Goal: Use online tool/utility: Utilize a website feature to perform a specific function

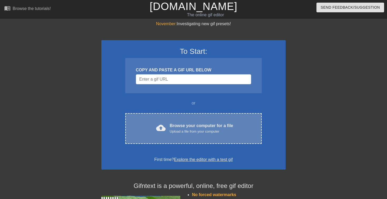
click at [226, 135] on div "cloud_upload Browse your computer for a file Upload a file from your computer C…" at bounding box center [193, 128] width 136 height 31
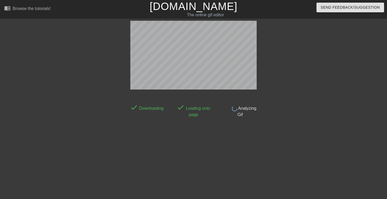
scroll to position [13, 0]
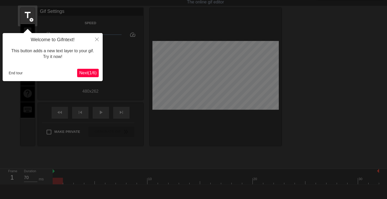
click at [90, 72] on span "Next ( 1 / 6 )" at bounding box center [87, 73] width 17 height 4
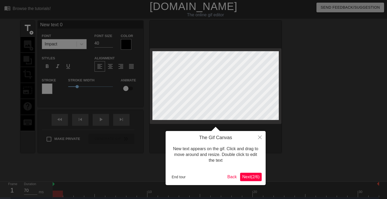
click at [26, 29] on div at bounding box center [193, 105] width 387 height 211
click at [250, 176] on span "Next ( 2 / 6 )" at bounding box center [250, 177] width 17 height 4
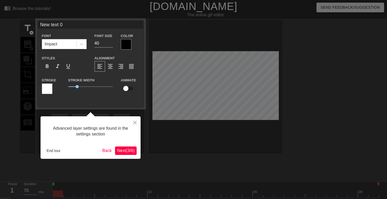
scroll to position [11, 0]
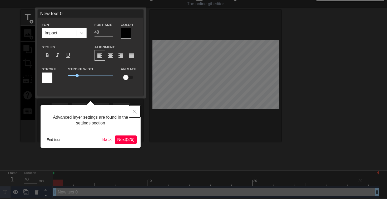
click at [135, 113] on icon "Close" at bounding box center [135, 112] width 4 height 4
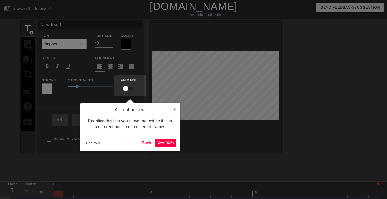
click at [163, 142] on span "Next ( 4 / 6 )" at bounding box center [165, 143] width 17 height 4
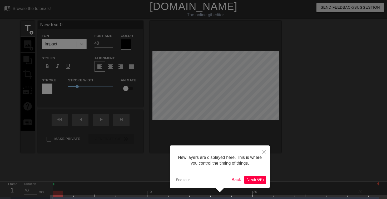
scroll to position [15, 0]
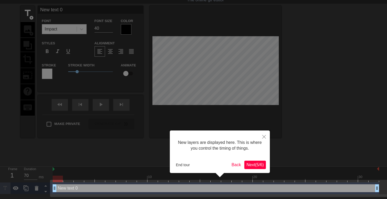
click at [260, 166] on span "Next ( 5 / 6 )" at bounding box center [254, 165] width 17 height 4
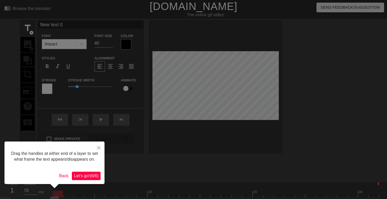
click at [85, 178] on button "Let's go! ( 6 / 6 )" at bounding box center [86, 176] width 29 height 8
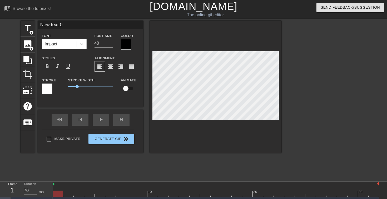
scroll to position [11, 0]
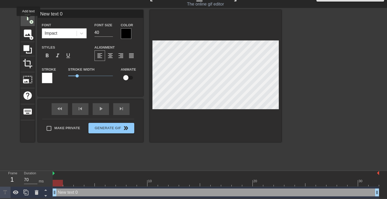
click at [29, 20] on span "title" at bounding box center [28, 17] width 10 height 10
type input "New text 1"
type input "H"
type textarea "H"
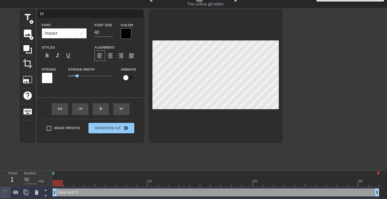
scroll to position [0, 0]
type input "He"
type textarea "He"
type input "H"
type textarea "H"
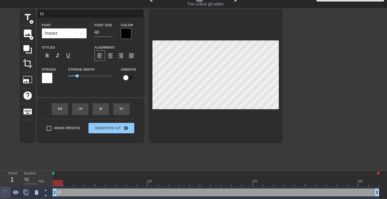
type input "HE"
type textarea "HE"
type input "HEY"
type textarea "HEY"
type input "HEYY"
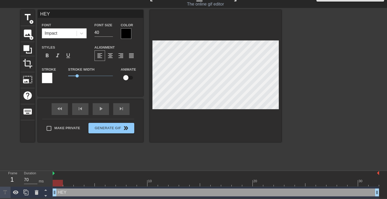
type textarea "HEYY"
type input "HEYYY"
type textarea "HEYYY"
type input "HEYYYY"
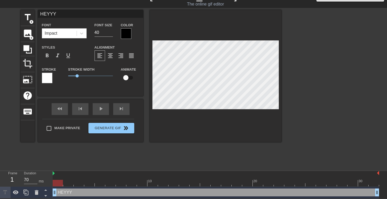
type textarea "HEYYYY"
type input "HEYYY"
type textarea "HEYYY"
type input "HEYY"
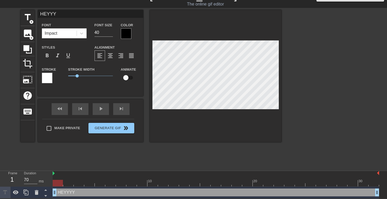
type textarea "HEYY"
type input "HEY"
type textarea "HEY"
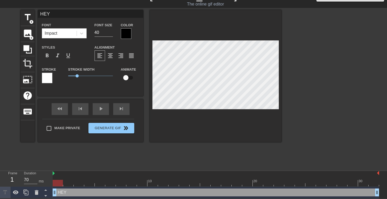
click at [129, 35] on div at bounding box center [126, 33] width 11 height 11
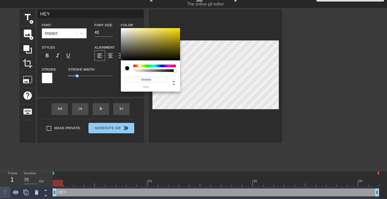
click at [139, 67] on div at bounding box center [154, 66] width 42 height 3
drag, startPoint x: 154, startPoint y: 37, endPoint x: 167, endPoint y: 30, distance: 15.2
click at [167, 30] on div at bounding box center [150, 44] width 59 height 33
type input "#F1EF35"
click at [140, 65] on div at bounding box center [140, 65] width 3 height 3
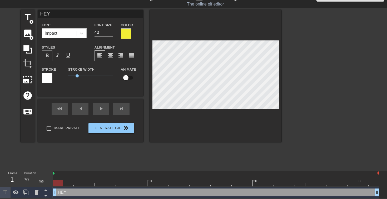
click at [48, 56] on span "format_bold" at bounding box center [47, 56] width 6 height 6
click at [50, 74] on div at bounding box center [47, 78] width 11 height 11
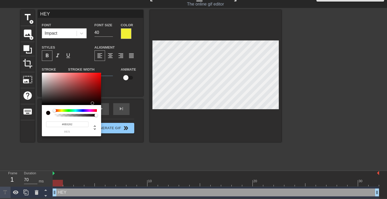
type input "#000000"
drag, startPoint x: 91, startPoint y: 99, endPoint x: 101, endPoint y: 105, distance: 11.2
click at [101, 105] on div "#000000 hex" at bounding box center [193, 99] width 387 height 199
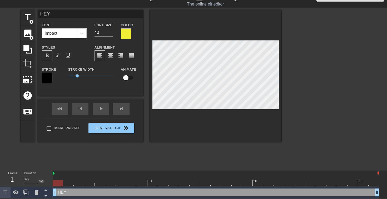
click at [59, 183] on div at bounding box center [58, 183] width 10 height 7
click at [98, 109] on div "play_arrow" at bounding box center [101, 109] width 16 height 12
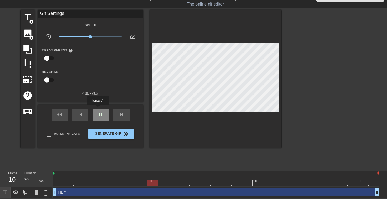
click at [98, 109] on div "pause" at bounding box center [101, 115] width 16 height 12
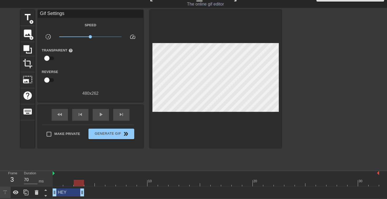
drag, startPoint x: 378, startPoint y: 192, endPoint x: 83, endPoint y: 189, distance: 294.5
click at [98, 118] on div "play_arrow" at bounding box center [101, 115] width 16 height 12
click at [98, 118] on div "pause" at bounding box center [101, 115] width 16 height 12
drag, startPoint x: 122, startPoint y: 181, endPoint x: 95, endPoint y: 179, distance: 27.7
click at [95, 179] on div "10 20 30" at bounding box center [216, 179] width 326 height 16
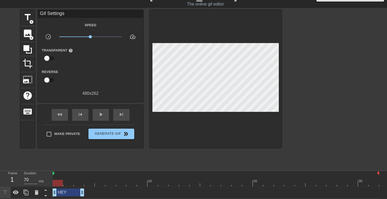
drag, startPoint x: 92, startPoint y: 183, endPoint x: 49, endPoint y: 175, distance: 44.1
click at [49, 175] on div "Frame 1 Duration 70 ms 10 20 30 HEY drag_handle drag_handle" at bounding box center [193, 185] width 387 height 28
click at [98, 116] on span "play_arrow" at bounding box center [101, 115] width 6 height 6
click at [98, 116] on span "pause" at bounding box center [101, 115] width 6 height 6
drag, startPoint x: 342, startPoint y: 183, endPoint x: 186, endPoint y: 174, distance: 156.0
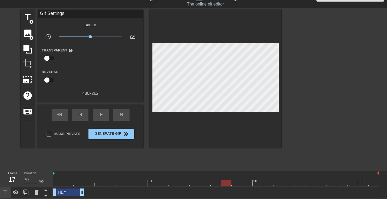
click at [186, 174] on div "10 20 30" at bounding box center [216, 179] width 326 height 16
click at [104, 114] on span "play_arrow" at bounding box center [101, 115] width 6 height 6
click at [104, 114] on span "pause" at bounding box center [101, 115] width 6 height 6
type input "70"
drag, startPoint x: 322, startPoint y: 183, endPoint x: 296, endPoint y: 184, distance: 26.1
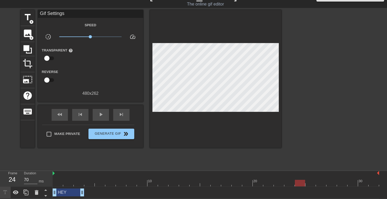
click at [296, 184] on div at bounding box center [300, 183] width 10 height 7
click at [31, 22] on span "add_circle" at bounding box center [31, 22] width 4 height 4
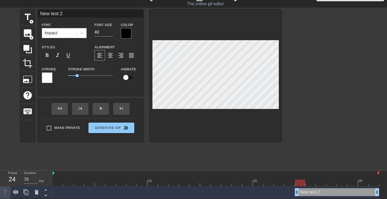
scroll to position [0, 1]
type input "S"
type textarea "S"
type input "SA"
type textarea "SA"
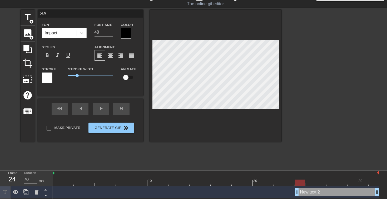
scroll to position [0, 0]
type input "SAT"
type textarea "SAT"
type input "SATA"
type textarea "SATA"
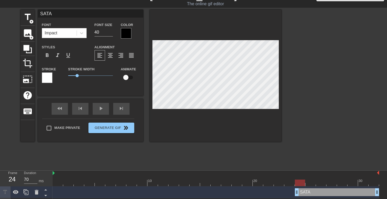
type input "[DEMOGRAPHIC_DATA]"
type textarea "[DEMOGRAPHIC_DATA]"
type input "[DEMOGRAPHIC_DATA]!"
type textarea "[DEMOGRAPHIC_DATA]!"
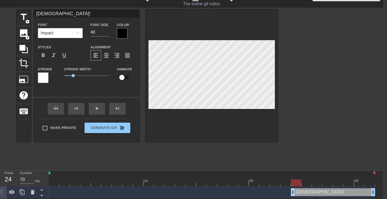
scroll to position [11, 0]
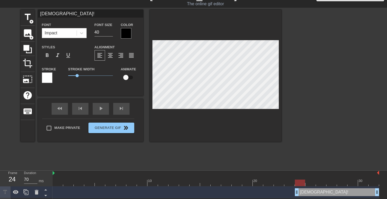
click at [63, 194] on div "[DEMOGRAPHIC_DATA]! drag_handle drag_handle" at bounding box center [216, 193] width 326 height 8
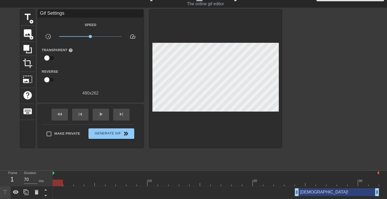
drag, startPoint x: 301, startPoint y: 182, endPoint x: 47, endPoint y: 179, distance: 254.3
click at [47, 179] on div "Frame 1 Duration 70 ms 10 20 30 SATAN! drag_handle drag_handle HEY drag_handle …" at bounding box center [193, 190] width 387 height 39
click at [58, 196] on div "[DEMOGRAPHIC_DATA]! drag_handle drag_handle" at bounding box center [216, 193] width 326 height 8
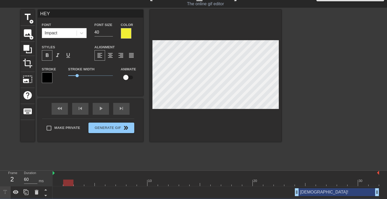
type input "70"
drag, startPoint x: 58, startPoint y: 184, endPoint x: 57, endPoint y: 181, distance: 3.2
click at [57, 181] on div at bounding box center [58, 183] width 10 height 7
click at [74, 20] on div "HEY Font Impact Font Size 40 Color Styles format_bold format_italic format_unde…" at bounding box center [90, 49] width 105 height 78
click at [310, 189] on div "[DEMOGRAPHIC_DATA]! drag_handle drag_handle" at bounding box center [337, 193] width 84 height 8
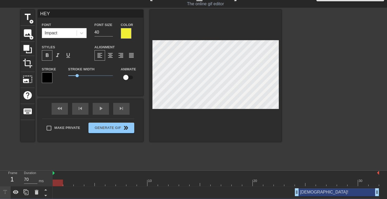
type input "[DEMOGRAPHIC_DATA]!"
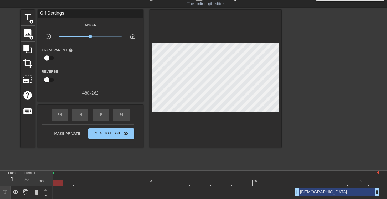
click at [79, 193] on div "[DEMOGRAPHIC_DATA]! drag_handle drag_handle" at bounding box center [216, 193] width 326 height 8
click at [66, 193] on div "[DEMOGRAPHIC_DATA]! drag_handle drag_handle" at bounding box center [216, 193] width 326 height 8
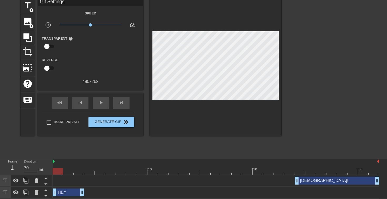
click at [68, 191] on div "HEY drag_handle drag_handle" at bounding box center [69, 193] width 32 height 8
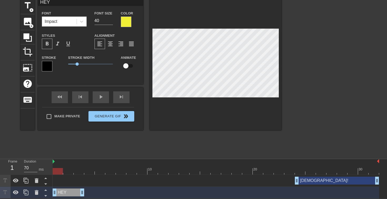
click at [124, 68] on input "checkbox" at bounding box center [126, 66] width 30 height 10
click at [127, 67] on input "checkbox" at bounding box center [131, 66] width 30 height 10
checkbox input "false"
drag, startPoint x: 57, startPoint y: 172, endPoint x: 52, endPoint y: 172, distance: 4.7
click at [53, 172] on div at bounding box center [58, 171] width 10 height 7
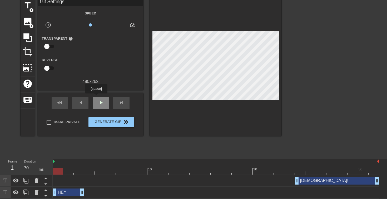
click at [97, 97] on div "play_arrow" at bounding box center [101, 103] width 16 height 12
click at [97, 97] on div "pause" at bounding box center [101, 103] width 16 height 12
drag, startPoint x: 193, startPoint y: 169, endPoint x: 119, endPoint y: 174, distance: 74.7
click at [119, 174] on div at bounding box center [121, 171] width 10 height 7
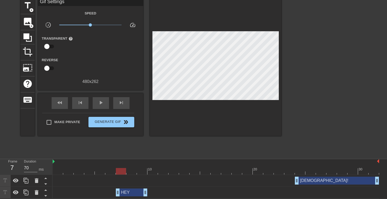
drag, startPoint x: 66, startPoint y: 192, endPoint x: 126, endPoint y: 187, distance: 59.9
click at [126, 187] on div "HEY drag_handle drag_handle" at bounding box center [216, 193] width 326 height 12
drag, startPoint x: 122, startPoint y: 169, endPoint x: 37, endPoint y: 162, distance: 84.8
click at [37, 162] on div "Frame 1 Duration 70 ms 10 20 30 SATAN! drag_handle drag_handle HEY drag_handle …" at bounding box center [193, 178] width 387 height 39
click at [103, 101] on span "play_arrow" at bounding box center [101, 103] width 6 height 6
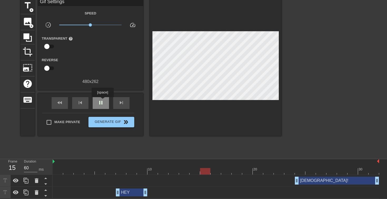
click at [103, 101] on span "pause" at bounding box center [101, 103] width 6 height 6
drag, startPoint x: 146, startPoint y: 193, endPoint x: 156, endPoint y: 193, distance: 10.3
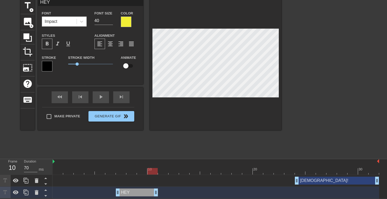
type input "60"
drag, startPoint x: 151, startPoint y: 172, endPoint x: 159, endPoint y: 172, distance: 8.2
click at [159, 172] on div at bounding box center [163, 171] width 10 height 7
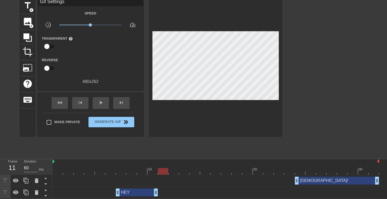
click at [145, 190] on div "HEY drag_handle drag_handle" at bounding box center [137, 193] width 42 height 8
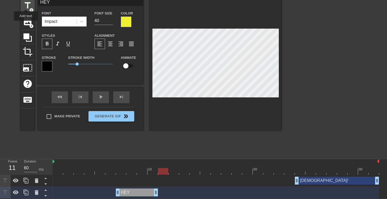
click at [26, 5] on span "title" at bounding box center [28, 6] width 10 height 10
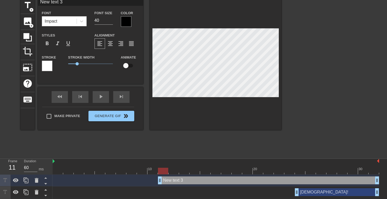
click at [63, 1] on input "New text 3" at bounding box center [90, 2] width 105 height 8
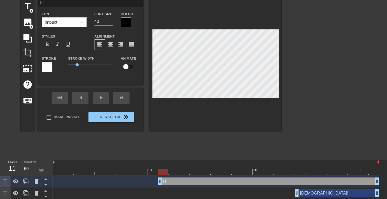
scroll to position [0, 0]
type input "HEYY"
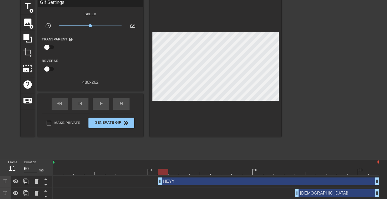
click at [167, 193] on div "[DEMOGRAPHIC_DATA]! drag_handle drag_handle" at bounding box center [216, 194] width 326 height 8
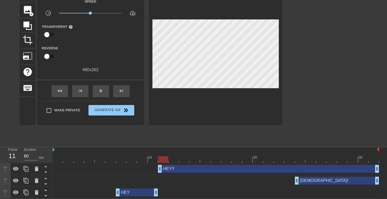
click at [139, 195] on div "HEY drag_handle drag_handle" at bounding box center [137, 193] width 42 height 8
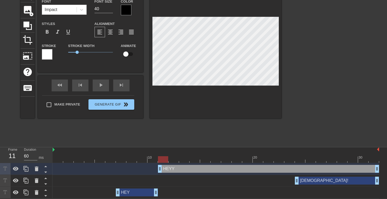
click at [136, 191] on div "HEY drag_handle drag_handle" at bounding box center [137, 193] width 42 height 8
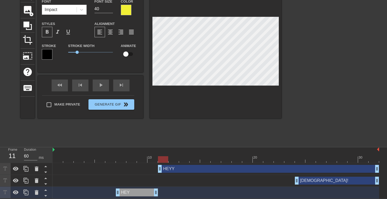
click at [191, 171] on div "HEYY drag_handle drag_handle" at bounding box center [268, 169] width 221 height 8
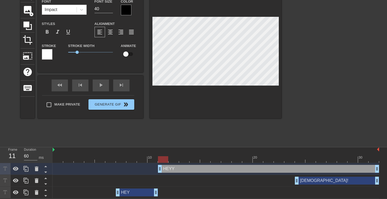
click at [145, 194] on div "HEY drag_handle drag_handle" at bounding box center [137, 193] width 42 height 8
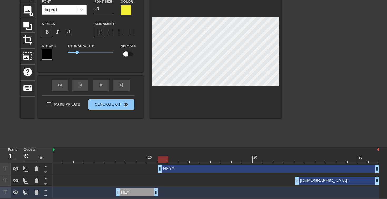
click at [180, 169] on div "HEYY drag_handle drag_handle" at bounding box center [268, 169] width 221 height 8
type input "HEYY"
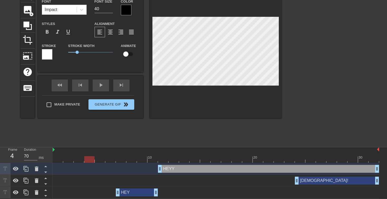
drag, startPoint x: 163, startPoint y: 159, endPoint x: 74, endPoint y: 151, distance: 89.4
click at [74, 151] on div "10 20 30" at bounding box center [216, 156] width 326 height 16
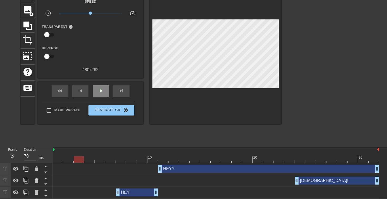
click at [93, 84] on div "fast_rewind skip_previous play_arrow skip_next" at bounding box center [91, 92] width 86 height 20
click at [98, 88] on span "play_arrow" at bounding box center [101, 91] width 6 height 6
type input "70"
click at [98, 88] on span "pause" at bounding box center [101, 91] width 6 height 6
click at [144, 190] on div "HEY drag_handle drag_handle" at bounding box center [137, 193] width 42 height 8
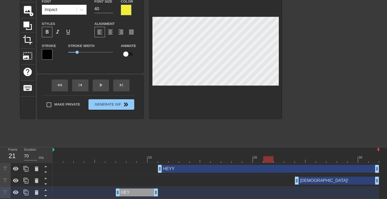
click at [126, 6] on div at bounding box center [126, 10] width 11 height 11
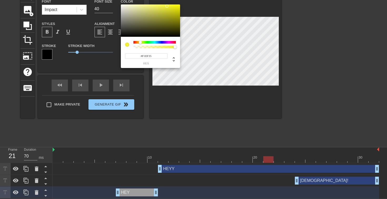
click at [145, 54] on input "#F1EF35" at bounding box center [146, 56] width 42 height 6
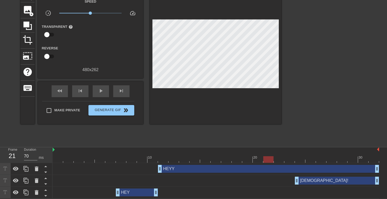
click at [182, 169] on div "HEYY drag_handle drag_handle" at bounding box center [268, 169] width 221 height 8
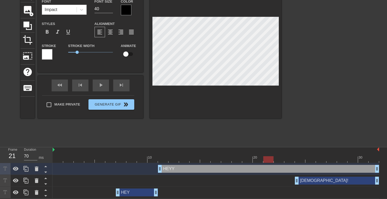
click at [126, 10] on div at bounding box center [126, 10] width 11 height 11
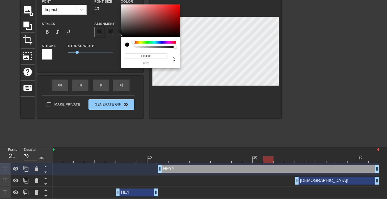
click at [143, 57] on input "#000000" at bounding box center [146, 56] width 42 height 6
click at [140, 57] on input "##F1EF35" at bounding box center [146, 56] width 42 height 6
type input "#F1EF35"
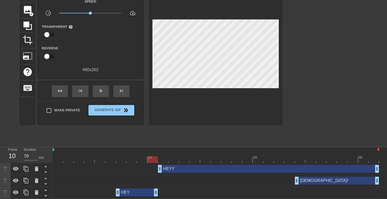
type input "60"
drag, startPoint x: 267, startPoint y: 159, endPoint x: 161, endPoint y: 156, distance: 106.1
click at [161, 157] on div at bounding box center [163, 160] width 10 height 7
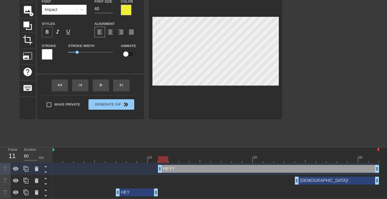
click at [48, 31] on span "format_bold" at bounding box center [47, 32] width 6 height 6
click at [47, 52] on div at bounding box center [47, 54] width 11 height 11
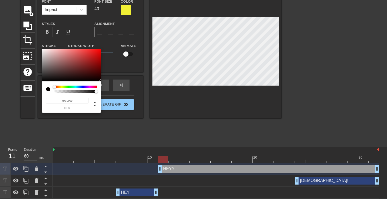
type input "#000000"
drag, startPoint x: 96, startPoint y: 80, endPoint x: 102, endPoint y: 89, distance: 11.6
click at [102, 89] on div "#000000 hex" at bounding box center [193, 99] width 387 height 199
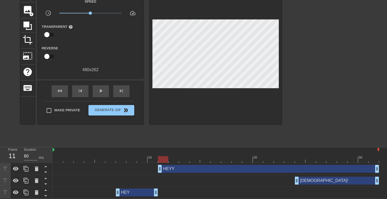
click at [146, 193] on div "HEY drag_handle drag_handle" at bounding box center [137, 193] width 42 height 8
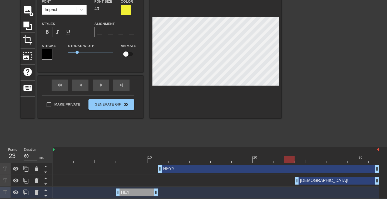
type input "70"
drag, startPoint x: 162, startPoint y: 160, endPoint x: 310, endPoint y: 155, distance: 148.2
click at [310, 155] on div "10 20 30" at bounding box center [216, 156] width 326 height 16
drag, startPoint x: 311, startPoint y: 179, endPoint x: 321, endPoint y: 179, distance: 9.5
click at [321, 179] on div "[DEMOGRAPHIC_DATA]! drag_handle drag_handle" at bounding box center [337, 181] width 84 height 8
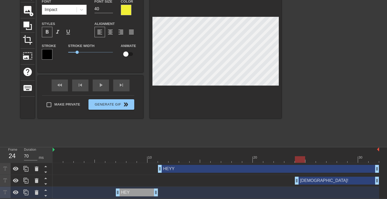
type input "[DEMOGRAPHIC_DATA]!"
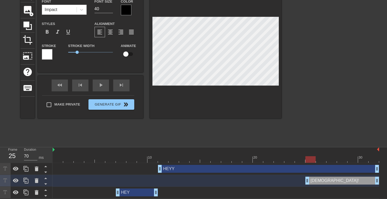
drag, startPoint x: 296, startPoint y: 182, endPoint x: 307, endPoint y: 182, distance: 10.3
click at [130, 10] on div at bounding box center [126, 10] width 11 height 11
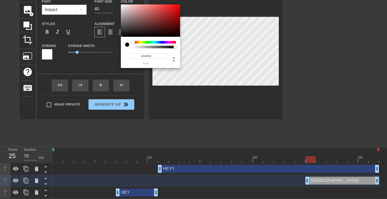
click at [157, 58] on input "#000000" at bounding box center [146, 56] width 42 height 6
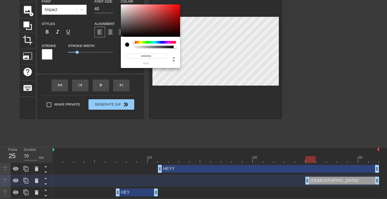
type input "#F1EF35"
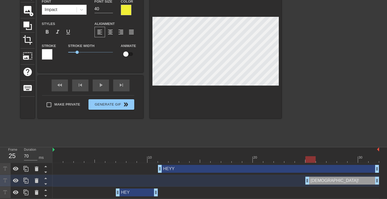
click at [49, 54] on div at bounding box center [47, 54] width 11 height 11
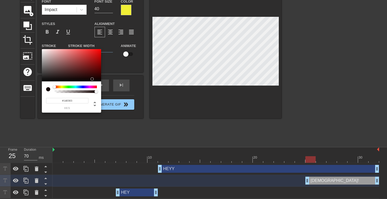
type input "#000000"
drag, startPoint x: 93, startPoint y: 79, endPoint x: 106, endPoint y: 87, distance: 14.6
click at [106, 87] on div "#000000 hex" at bounding box center [193, 99] width 387 height 199
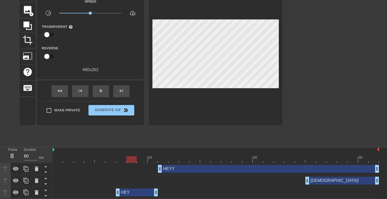
drag, startPoint x: 308, startPoint y: 157, endPoint x: 129, endPoint y: 159, distance: 179.0
click at [129, 159] on div at bounding box center [131, 160] width 10 height 7
drag, startPoint x: 132, startPoint y: 192, endPoint x: 142, endPoint y: 192, distance: 9.7
click at [142, 192] on div "HEY drag_handle drag_handle" at bounding box center [147, 193] width 42 height 8
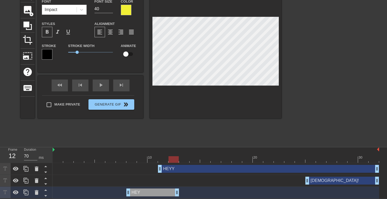
drag, startPoint x: 168, startPoint y: 191, endPoint x: 174, endPoint y: 191, distance: 6.8
type input "60"
drag, startPoint x: 178, startPoint y: 168, endPoint x: 192, endPoint y: 168, distance: 13.4
click at [192, 168] on div "HEYY drag_handle drag_handle" at bounding box center [268, 169] width 221 height 8
type input "HEYY"
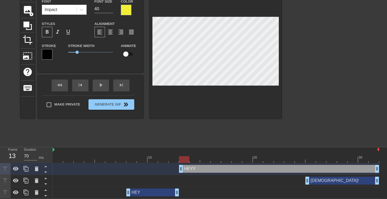
drag, startPoint x: 160, startPoint y: 171, endPoint x: 179, endPoint y: 172, distance: 19.0
drag, startPoint x: 184, startPoint y: 161, endPoint x: 174, endPoint y: 160, distance: 9.8
click at [174, 160] on div at bounding box center [173, 160] width 10 height 7
drag, startPoint x: 174, startPoint y: 161, endPoint x: 221, endPoint y: 160, distance: 47.6
click at [221, 160] on div at bounding box center [226, 160] width 10 height 7
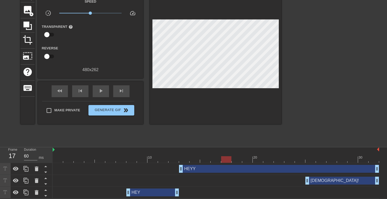
click at [233, 107] on div at bounding box center [216, 55] width 132 height 138
type input "70"
drag, startPoint x: 177, startPoint y: 191, endPoint x: 182, endPoint y: 191, distance: 5.3
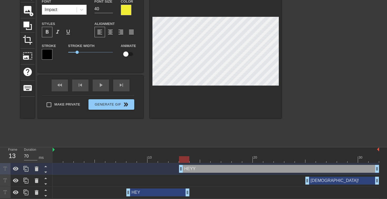
click at [221, 185] on div "[DEMOGRAPHIC_DATA]! drag_handle drag_handle" at bounding box center [216, 181] width 326 height 12
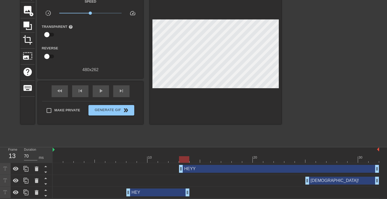
scroll to position [0, 0]
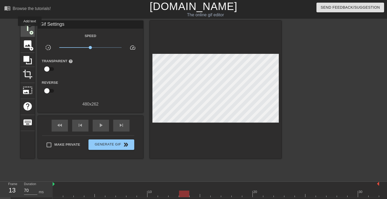
click at [30, 30] on span "title" at bounding box center [28, 28] width 10 height 10
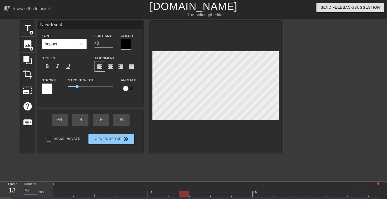
type input "H"
type textarea "H"
type input "HE"
type textarea "HEY"
type input "HEYY"
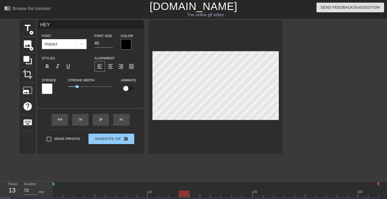
type textarea "HEYY"
type input "HEYYY"
type textarea "HEYYY"
click at [129, 47] on div at bounding box center [126, 44] width 11 height 11
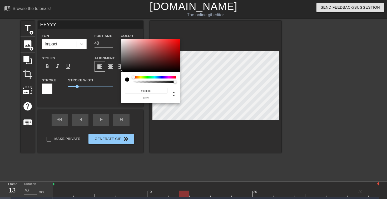
click at [150, 89] on input "#000000" at bounding box center [146, 91] width 42 height 6
type input "#F1EF35"
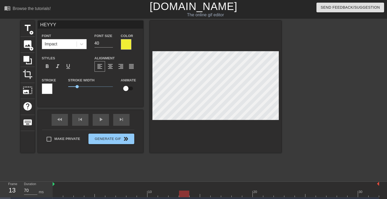
click at [48, 91] on div at bounding box center [47, 89] width 11 height 11
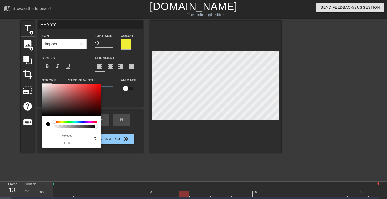
drag, startPoint x: 97, startPoint y: 116, endPoint x: 105, endPoint y: 116, distance: 8.2
click at [105, 116] on div "#040000 hex" at bounding box center [193, 99] width 387 height 199
type input "#040000"
drag, startPoint x: 100, startPoint y: 115, endPoint x: 118, endPoint y: 116, distance: 18.2
click at [118, 116] on div "#040000 hex" at bounding box center [193, 99] width 387 height 199
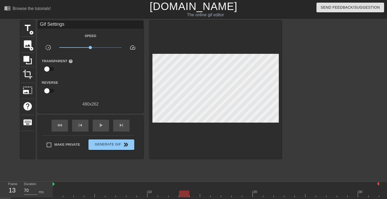
click at [328, 96] on div at bounding box center [327, 100] width 79 height 158
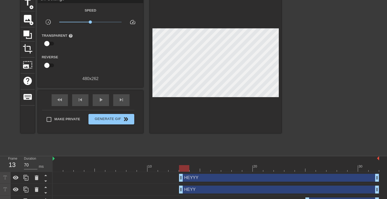
scroll to position [47, 0]
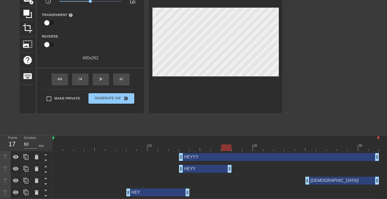
drag, startPoint x: 377, startPoint y: 169, endPoint x: 235, endPoint y: 169, distance: 142.6
click at [235, 169] on div "HEYY drag_handle drag_handle" at bounding box center [216, 169] width 326 height 8
drag, startPoint x: 182, startPoint y: 158, endPoint x: 231, endPoint y: 158, distance: 49.2
click at [231, 158] on div "HEYYY drag_handle drag_handle" at bounding box center [216, 157] width 326 height 8
click at [268, 171] on div "HEYY drag_handle drag_handle" at bounding box center [216, 169] width 326 height 8
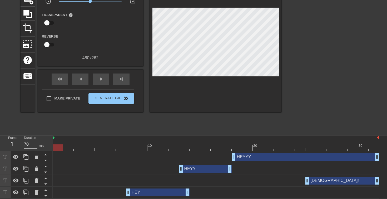
drag, startPoint x: 239, startPoint y: 146, endPoint x: 40, endPoint y: 132, distance: 199.8
click at [40, 132] on div "menu_book Browse the tutorials! [DOMAIN_NAME] The online gif editor Send Feedba…" at bounding box center [193, 76] width 387 height 245
click at [102, 77] on span "play_arrow" at bounding box center [101, 79] width 6 height 6
click at [102, 77] on span "pause" at bounding box center [101, 79] width 6 height 6
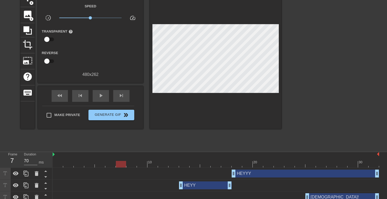
scroll to position [18, 0]
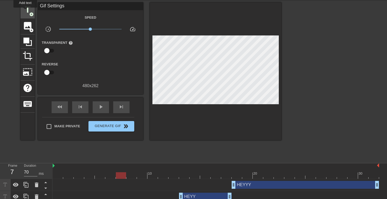
click at [26, 11] on span "title" at bounding box center [28, 10] width 10 height 10
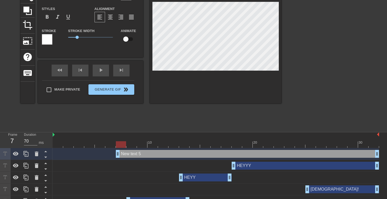
scroll to position [56, 0]
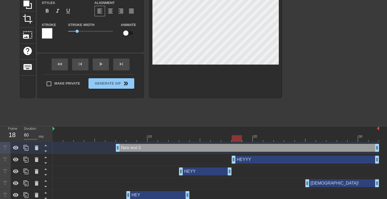
type input "70"
drag, startPoint x: 123, startPoint y: 137, endPoint x: 244, endPoint y: 141, distance: 121.9
click at [244, 141] on div at bounding box center [247, 139] width 10 height 7
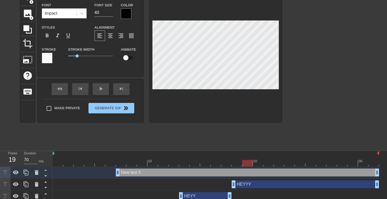
scroll to position [0, 1]
type input "H"
type textarea "H"
type input "HE"
type textarea "HE"
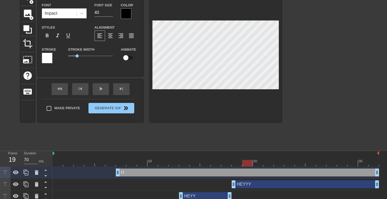
type input "HEY"
type textarea "HEY"
type input "HEYY"
type textarea "HEYY"
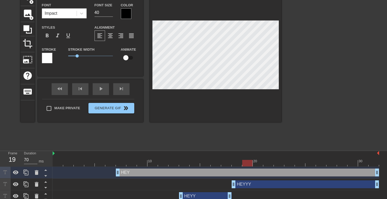
type input "HEYYY"
type textarea "HEYYY"
type input "HEYYYY"
type textarea "HEYYYY"
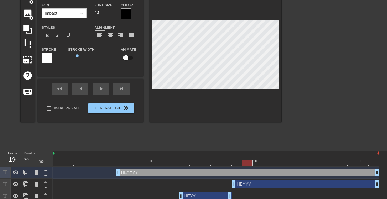
click at [123, 16] on div at bounding box center [126, 13] width 11 height 11
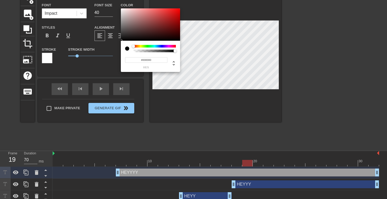
click at [147, 61] on input "#000000" at bounding box center [146, 60] width 42 height 6
type input "#F1EF35"
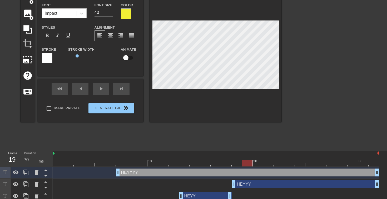
click at [47, 58] on div at bounding box center [47, 58] width 11 height 11
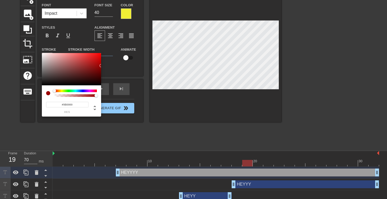
type input "#000000"
drag, startPoint x: 96, startPoint y: 83, endPoint x: 101, endPoint y: 86, distance: 6.9
click at [101, 86] on div "#000000 hex" at bounding box center [193, 99] width 387 height 199
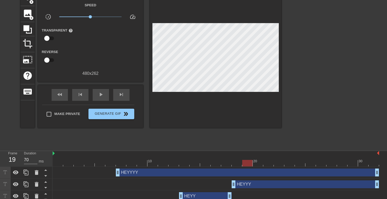
click at [344, 71] on div at bounding box center [327, 69] width 79 height 158
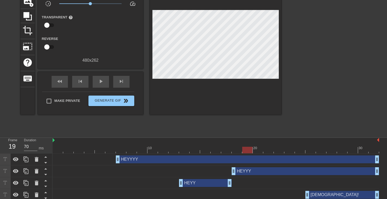
scroll to position [58, 0]
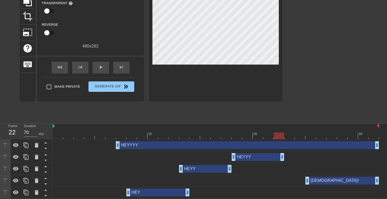
drag, startPoint x: 376, startPoint y: 155, endPoint x: 279, endPoint y: 156, distance: 97.1
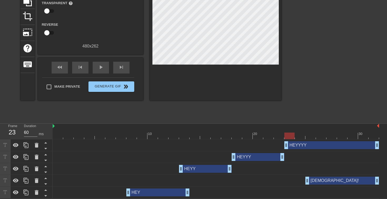
drag, startPoint x: 116, startPoint y: 147, endPoint x: 285, endPoint y: 144, distance: 168.5
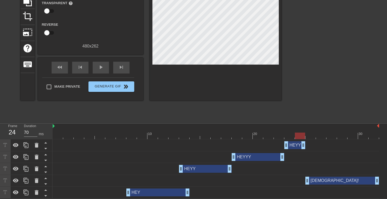
drag, startPoint x: 378, startPoint y: 144, endPoint x: 306, endPoint y: 147, distance: 72.2
click at [306, 147] on div "HEYYYY drag_handle drag_handle" at bounding box center [216, 146] width 326 height 8
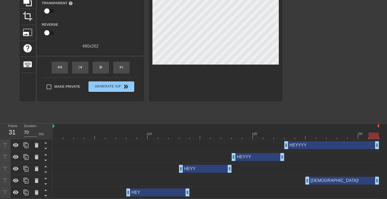
drag, startPoint x: 303, startPoint y: 146, endPoint x: 379, endPoint y: 146, distance: 76.1
click at [379, 146] on div "HEYYYY drag_handle drag_handle HEYYY drag_handle drag_handle HEYY drag_handle d…" at bounding box center [220, 169] width 334 height 59
click at [104, 66] on div "play_arrow" at bounding box center [101, 68] width 16 height 12
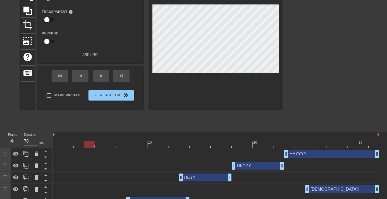
click at [317, 188] on div "[DEMOGRAPHIC_DATA]! drag_handle drag_handle" at bounding box center [342, 190] width 74 height 8
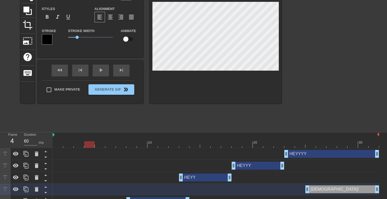
click at [316, 144] on div at bounding box center [216, 145] width 326 height 7
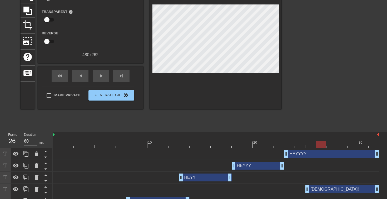
click at [309, 65] on div at bounding box center [327, 50] width 79 height 158
click at [25, 23] on span "crop" at bounding box center [28, 25] width 10 height 10
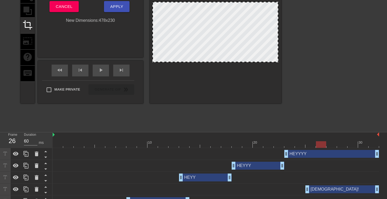
drag, startPoint x: 278, startPoint y: 70, endPoint x: 277, endPoint y: 62, distance: 8.4
click at [277, 62] on div at bounding box center [277, 61] width 5 height 5
click at [306, 65] on div at bounding box center [327, 50] width 79 height 158
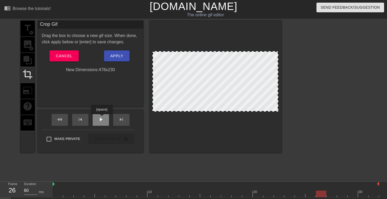
click at [102, 118] on span "play_arrow" at bounding box center [101, 120] width 6 height 6
click at [311, 123] on div at bounding box center [327, 100] width 79 height 158
click at [113, 56] on span "Apply" at bounding box center [116, 56] width 13 height 7
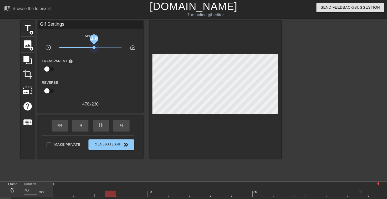
drag, startPoint x: 90, startPoint y: 49, endPoint x: 94, endPoint y: 49, distance: 4.2
click at [94, 49] on span "x1.30" at bounding box center [90, 47] width 62 height 6
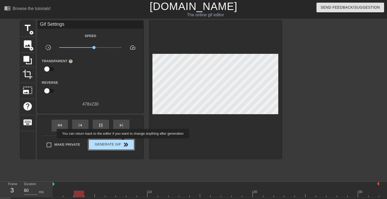
type input "70"
click at [126, 142] on span "double_arrow" at bounding box center [126, 145] width 6 height 6
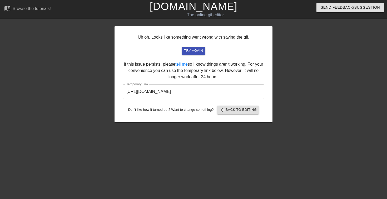
click at [206, 89] on input "[URL][DOMAIN_NAME]" at bounding box center [194, 91] width 142 height 15
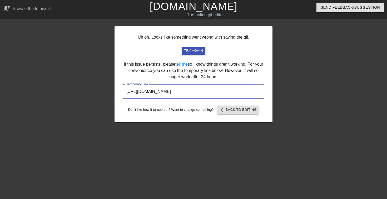
click at [206, 89] on input "[URL][DOMAIN_NAME]" at bounding box center [194, 91] width 142 height 15
click at [194, 52] on span "try again" at bounding box center [193, 51] width 19 height 6
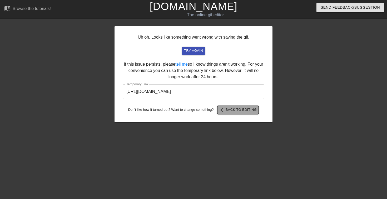
click at [233, 110] on span "arrow_back Back to Editing" at bounding box center [238, 110] width 38 height 6
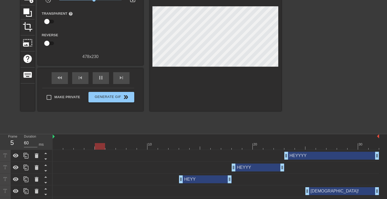
scroll to position [48, 0]
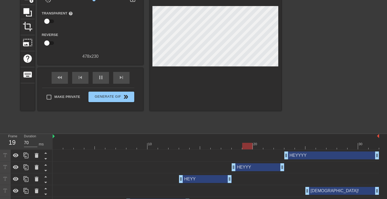
click at [306, 157] on div "HEYYYY drag_handle drag_handle" at bounding box center [331, 156] width 95 height 8
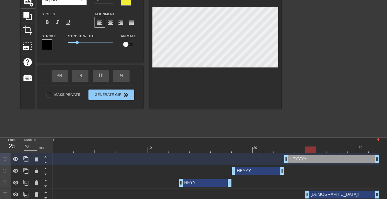
scroll to position [42, 0]
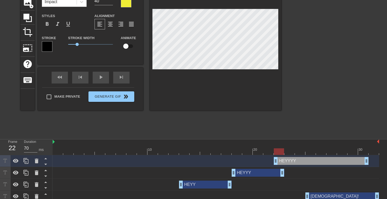
drag, startPoint x: 300, startPoint y: 162, endPoint x: 292, endPoint y: 162, distance: 7.9
click at [292, 162] on div "HEYYYY drag_handle drag_handle" at bounding box center [321, 161] width 95 height 8
drag, startPoint x: 283, startPoint y: 171, endPoint x: 276, endPoint y: 171, distance: 7.1
click at [276, 171] on div "HEYYY drag_handle drag_handle" at bounding box center [216, 173] width 326 height 8
drag, startPoint x: 367, startPoint y: 163, endPoint x: 383, endPoint y: 161, distance: 15.9
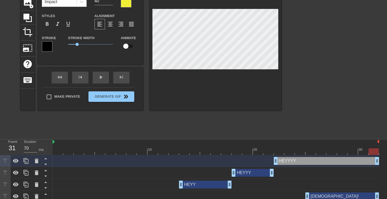
click at [383, 161] on div "HEYYYY drag_handle drag_handle HEYYY drag_handle drag_handle HEYY drag_handle d…" at bounding box center [220, 185] width 334 height 59
click at [97, 78] on div "play_arrow" at bounding box center [101, 78] width 16 height 12
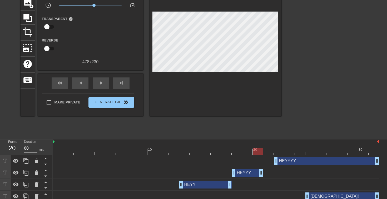
drag, startPoint x: 271, startPoint y: 172, endPoint x: 263, endPoint y: 172, distance: 7.9
drag, startPoint x: 277, startPoint y: 159, endPoint x: 266, endPoint y: 159, distance: 10.8
click at [106, 87] on div "play_arrow" at bounding box center [101, 84] width 16 height 12
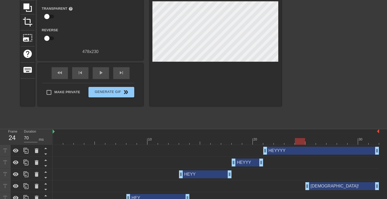
scroll to position [54, 0]
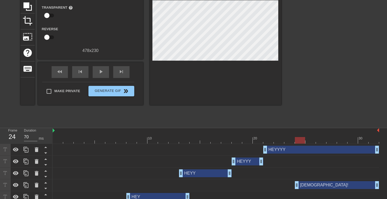
drag, startPoint x: 307, startPoint y: 183, endPoint x: 300, endPoint y: 183, distance: 7.6
click at [97, 77] on div "play_arrow" at bounding box center [101, 72] width 16 height 12
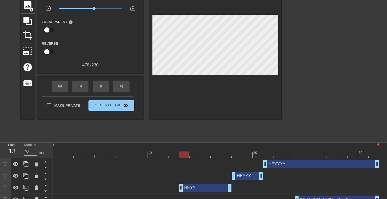
scroll to position [58, 0]
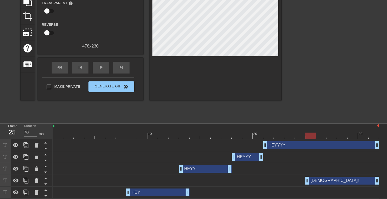
drag, startPoint x: 296, startPoint y: 182, endPoint x: 303, endPoint y: 181, distance: 7.4
click at [303, 181] on div "[DEMOGRAPHIC_DATA]! drag_handle drag_handle" at bounding box center [216, 181] width 326 height 8
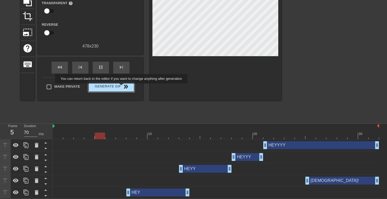
type input "60"
click at [125, 87] on span "double_arrow" at bounding box center [126, 87] width 6 height 6
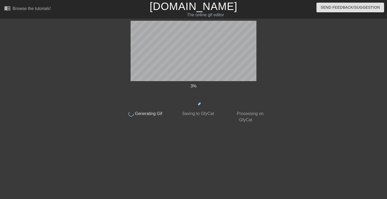
scroll to position [0, 0]
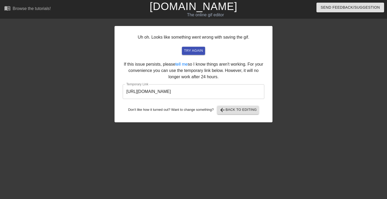
click at [198, 93] on input "[URL][DOMAIN_NAME]" at bounding box center [194, 91] width 142 height 15
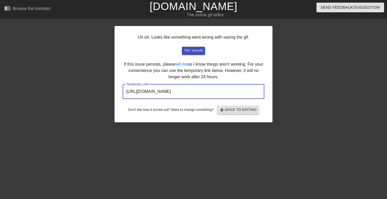
click at [198, 93] on input "[URL][DOMAIN_NAME]" at bounding box center [194, 91] width 142 height 15
